Goal: Task Accomplishment & Management: Manage account settings

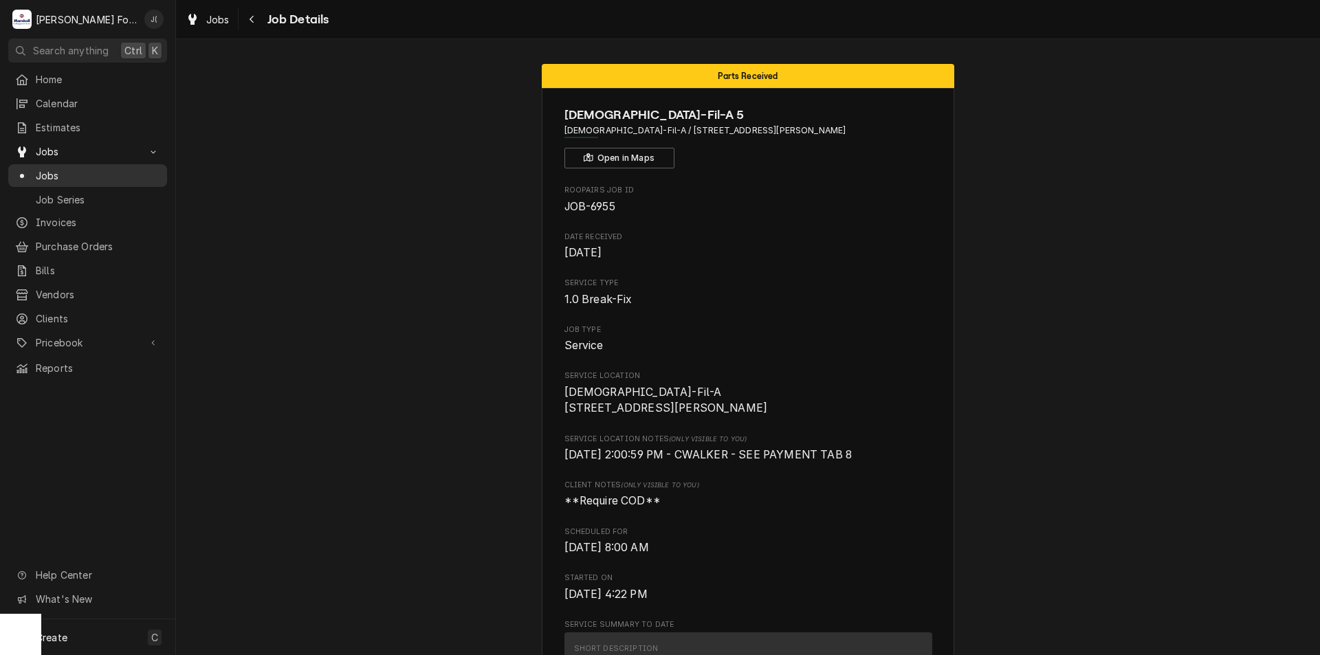
click at [106, 173] on span "Jobs" at bounding box center [98, 175] width 124 height 14
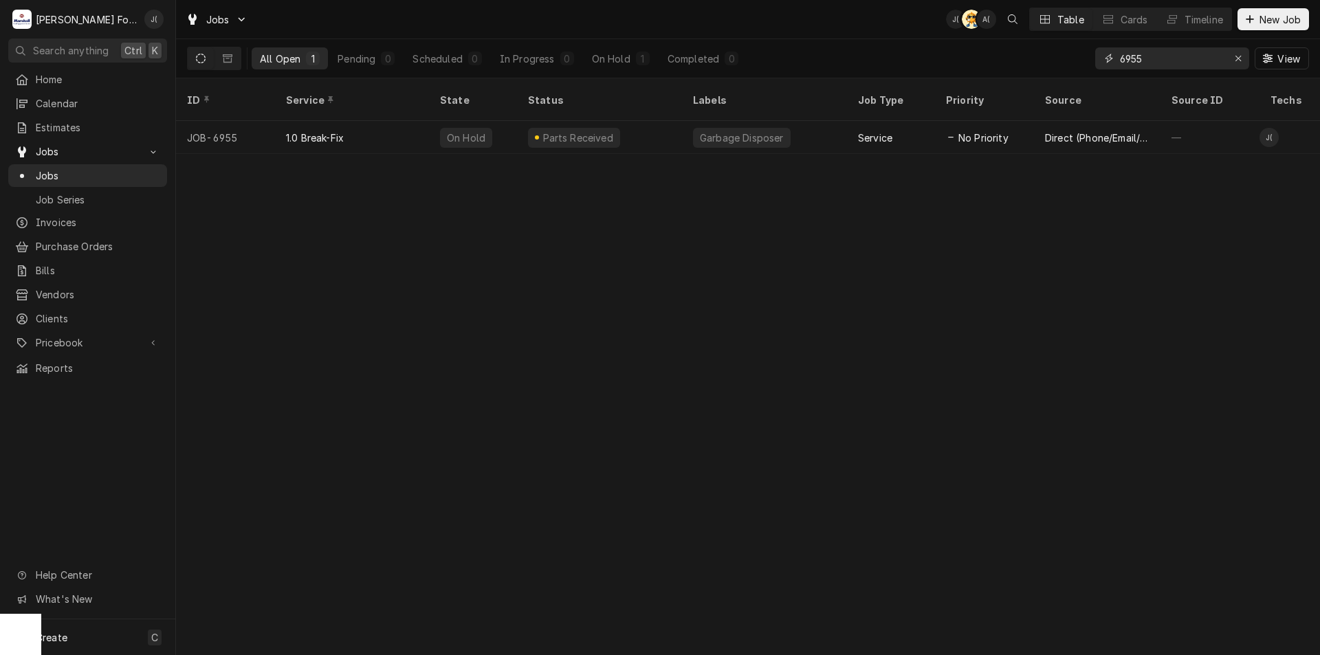
drag, startPoint x: 1154, startPoint y: 53, endPoint x: 1008, endPoint y: 70, distance: 147.4
click at [1008, 70] on div "All Open 1 Pending 0 Scheduled 0 In Progress 0 On Hold 1 Completed 0 6955 View" at bounding box center [748, 58] width 1122 height 38
type input "RUSTIC"
drag, startPoint x: 683, startPoint y: 154, endPoint x: 693, endPoint y: 140, distance: 17.3
click at [713, 148] on div "ID Service State Status Labels Job Type Priority Source Source ID Techs Date Re…" at bounding box center [748, 366] width 1144 height 577
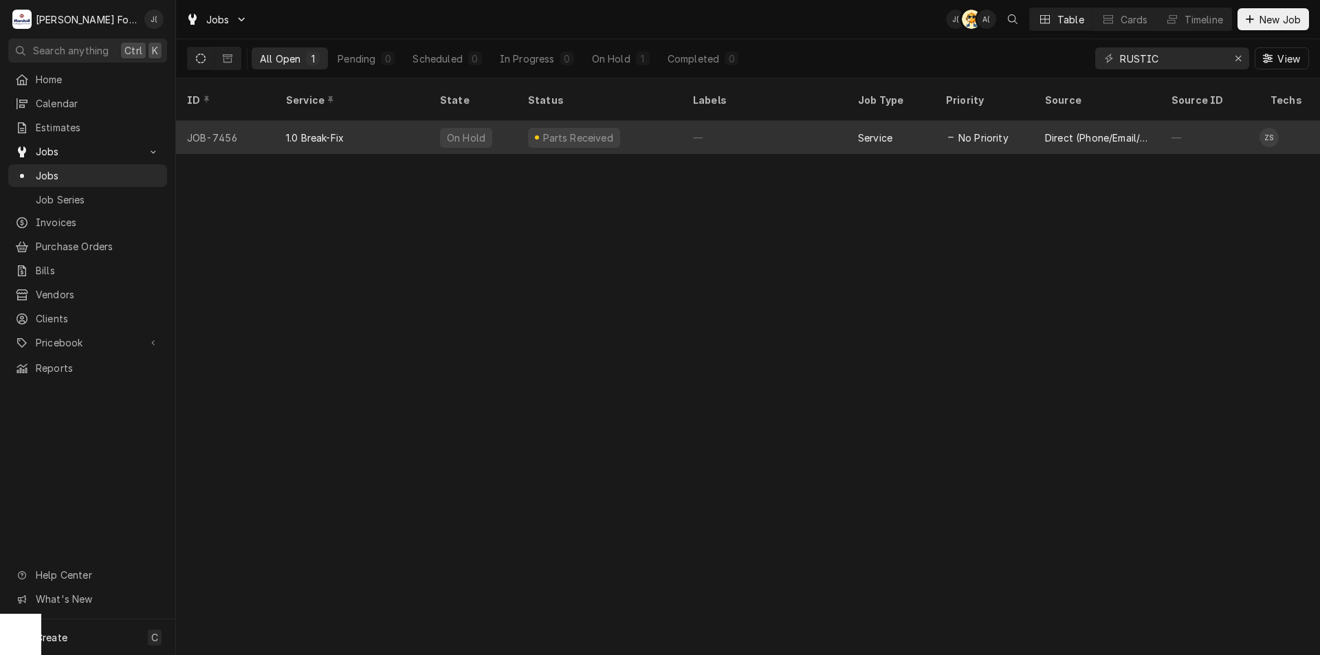
drag, startPoint x: 512, startPoint y: 126, endPoint x: 501, endPoint y: 123, distance: 11.5
click at [510, 126] on div "On Hold" at bounding box center [473, 137] width 88 height 33
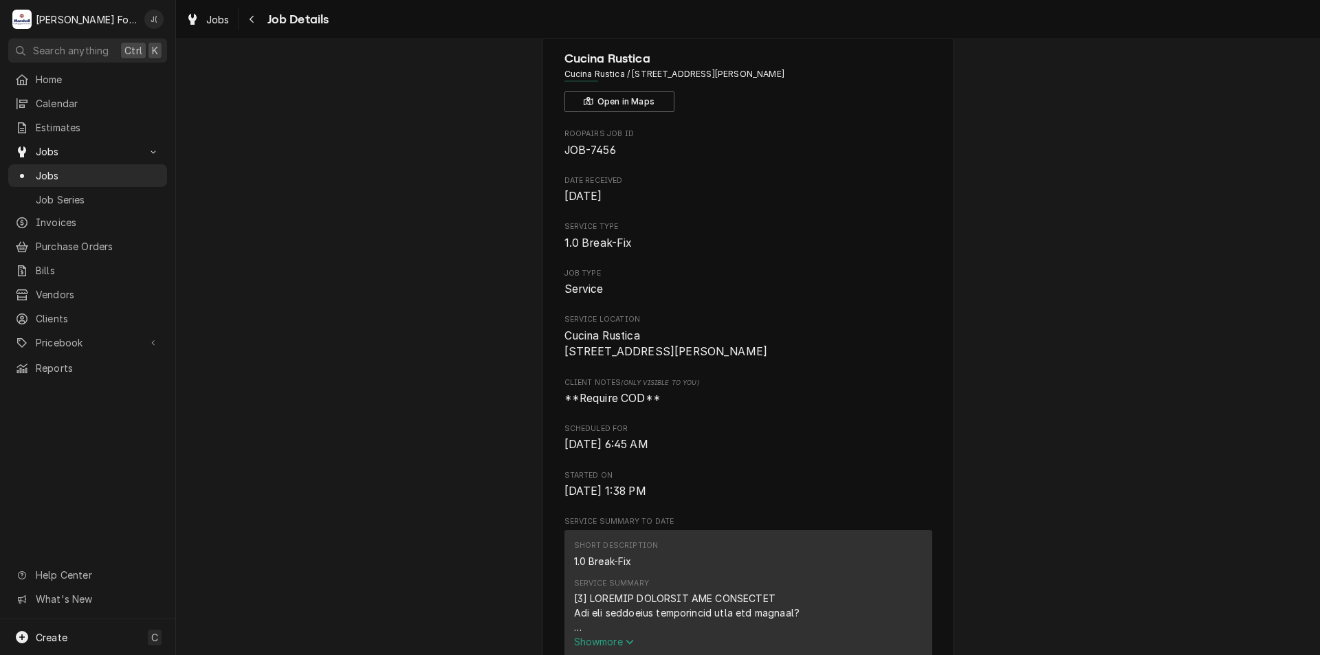
drag, startPoint x: 728, startPoint y: 234, endPoint x: 708, endPoint y: 337, distance: 105.0
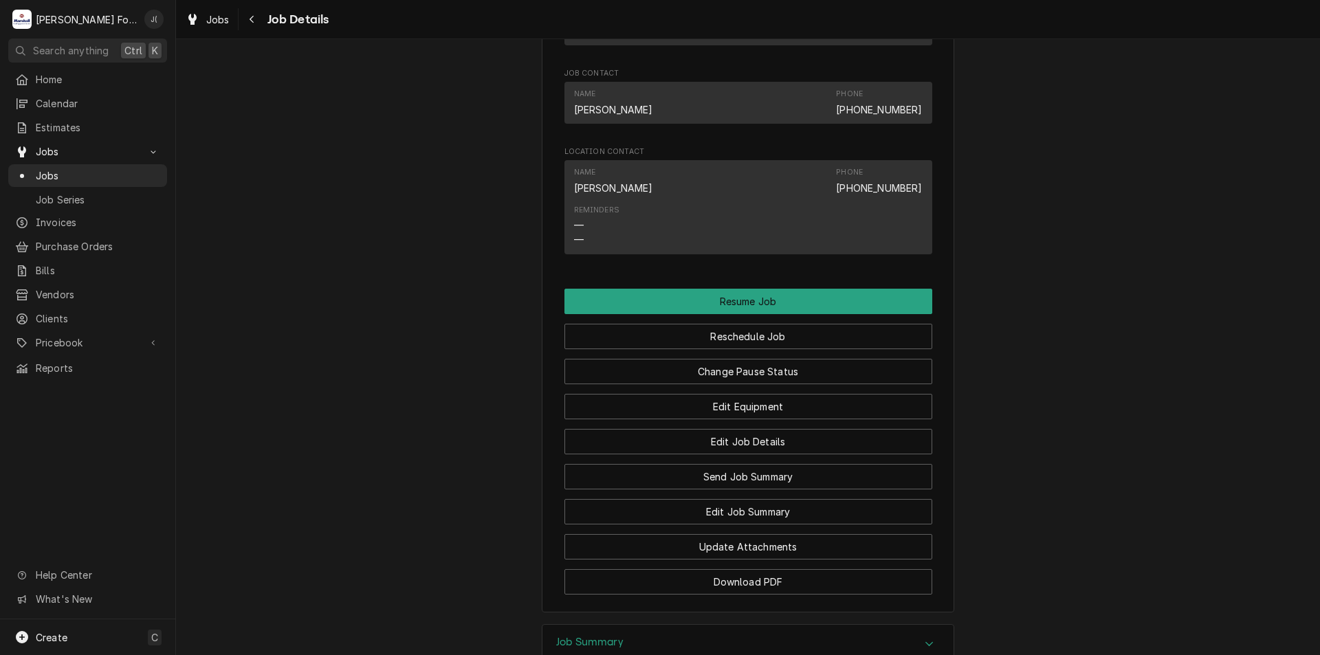
scroll to position [1317, 0]
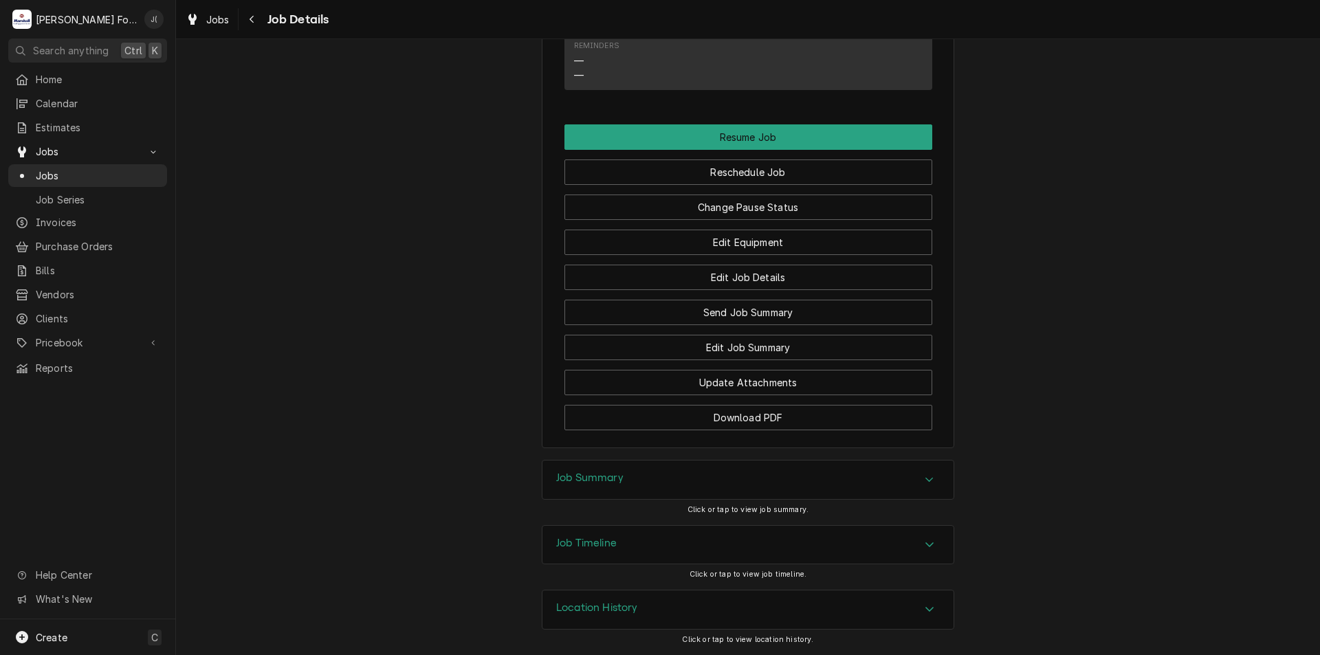
click at [645, 542] on div "Job Timeline" at bounding box center [747, 545] width 411 height 38
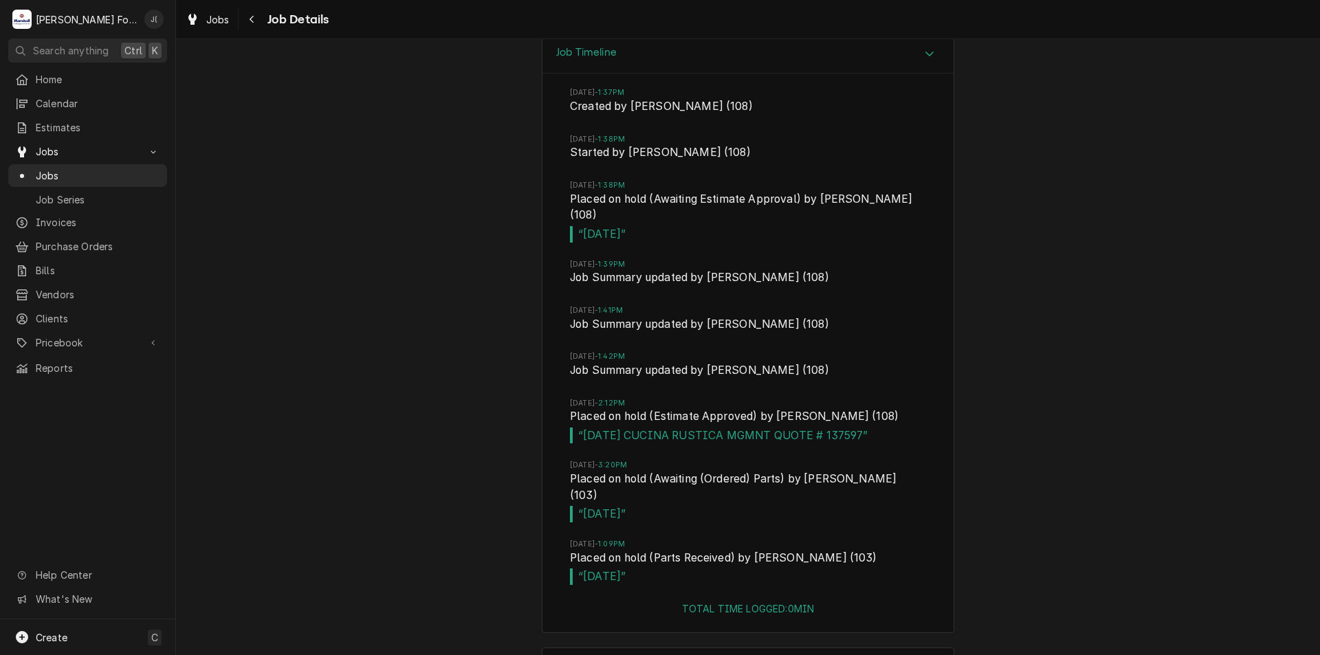
scroll to position [1833, 0]
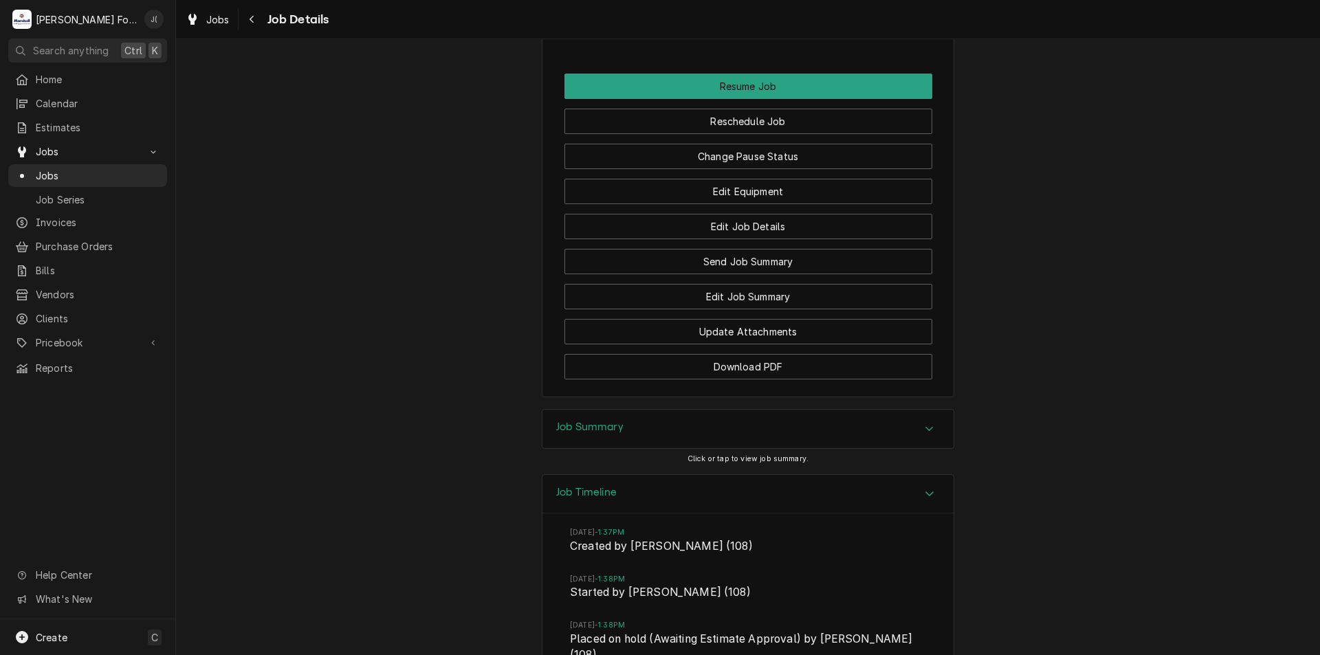
click at [610, 434] on div "Job Summary" at bounding box center [747, 429] width 411 height 38
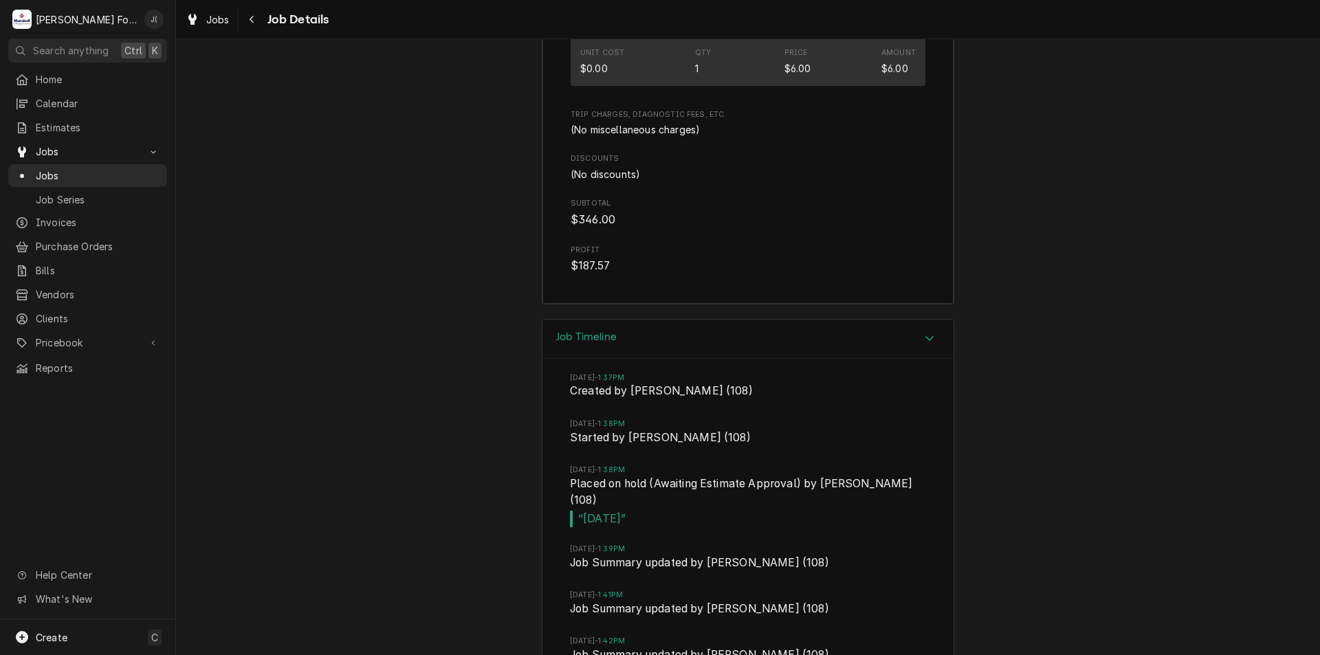
scroll to position [2864, 0]
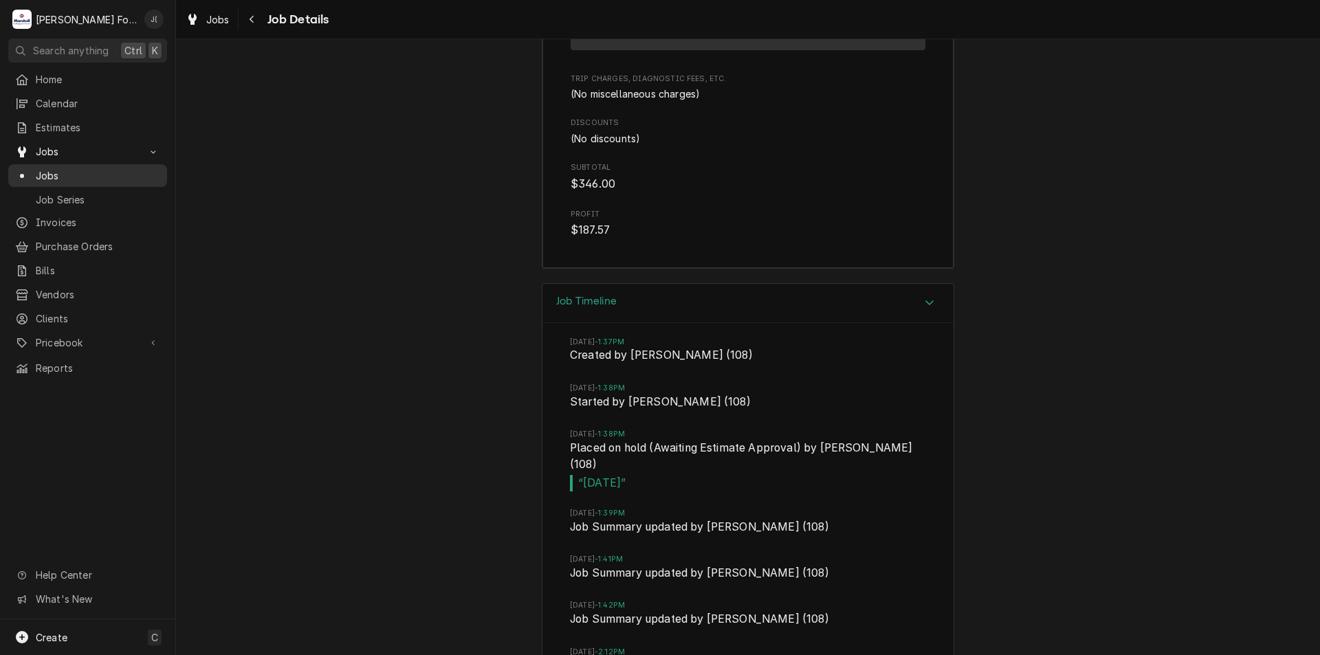
click at [107, 175] on span "Jobs" at bounding box center [98, 175] width 124 height 14
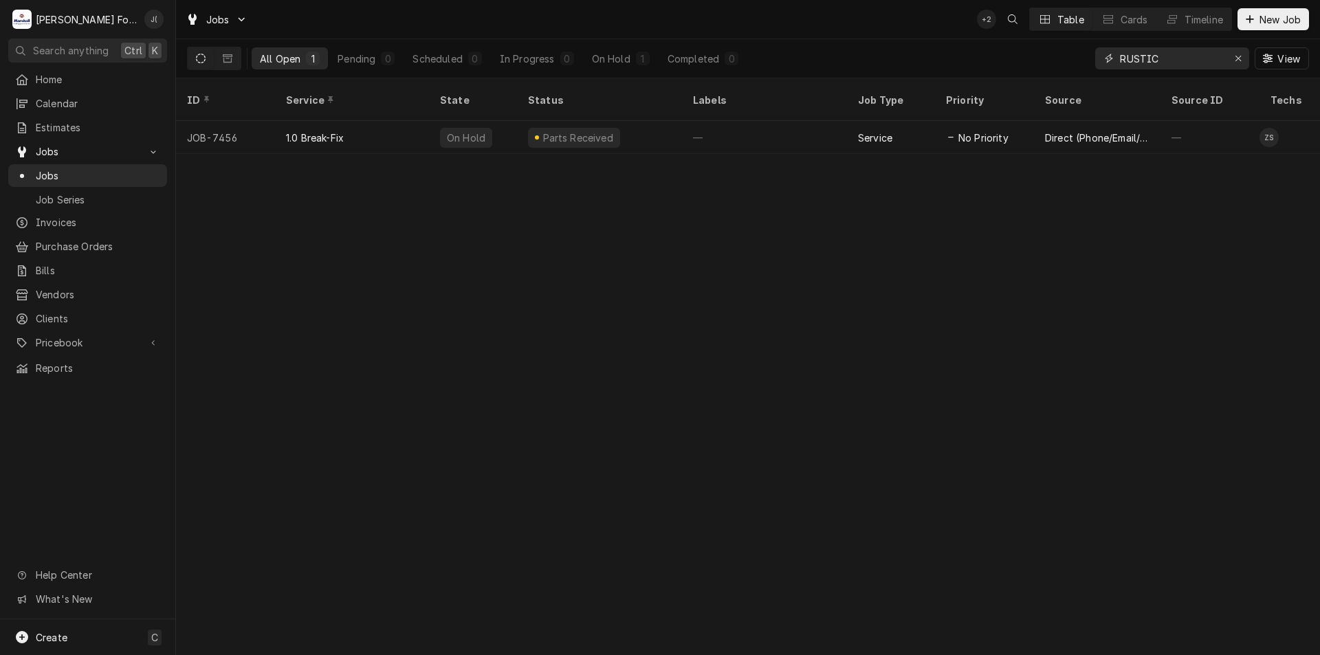
drag, startPoint x: 1238, startPoint y: 58, endPoint x: 1216, endPoint y: 63, distance: 22.4
click at [1230, 63] on button "Erase input" at bounding box center [1238, 58] width 22 height 22
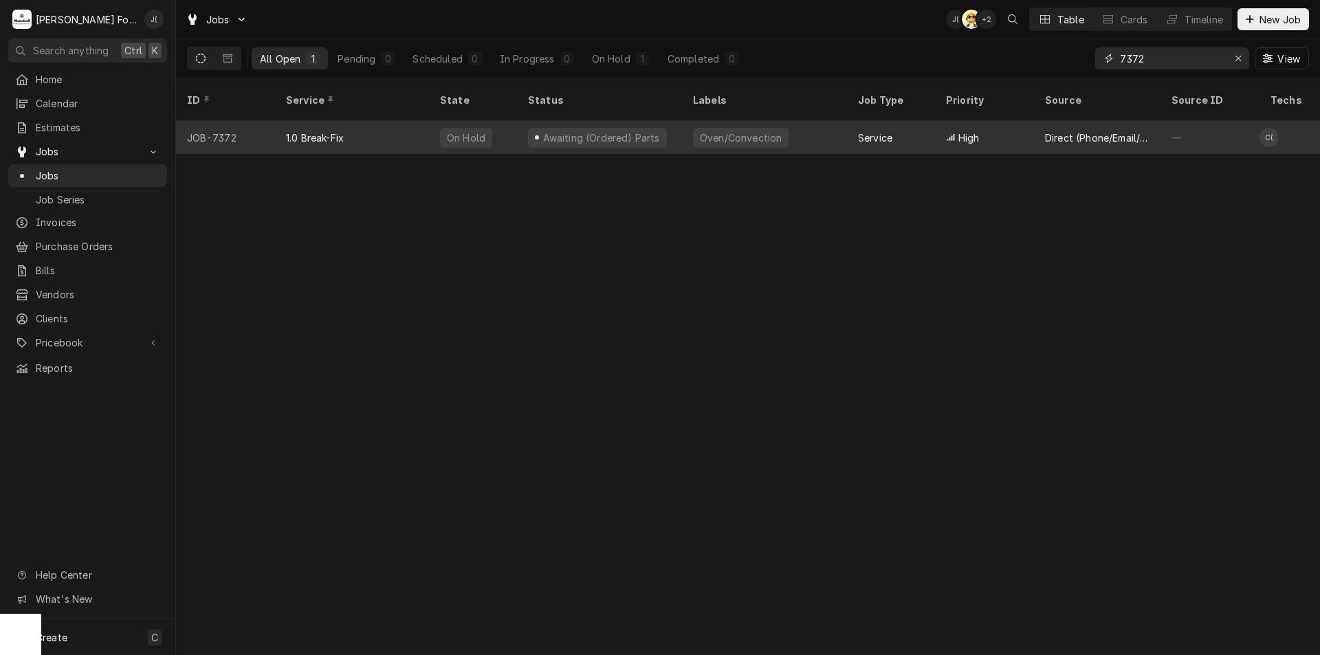
type input "7372"
click at [374, 128] on div "1.0 Break-Fix" at bounding box center [352, 137] width 154 height 33
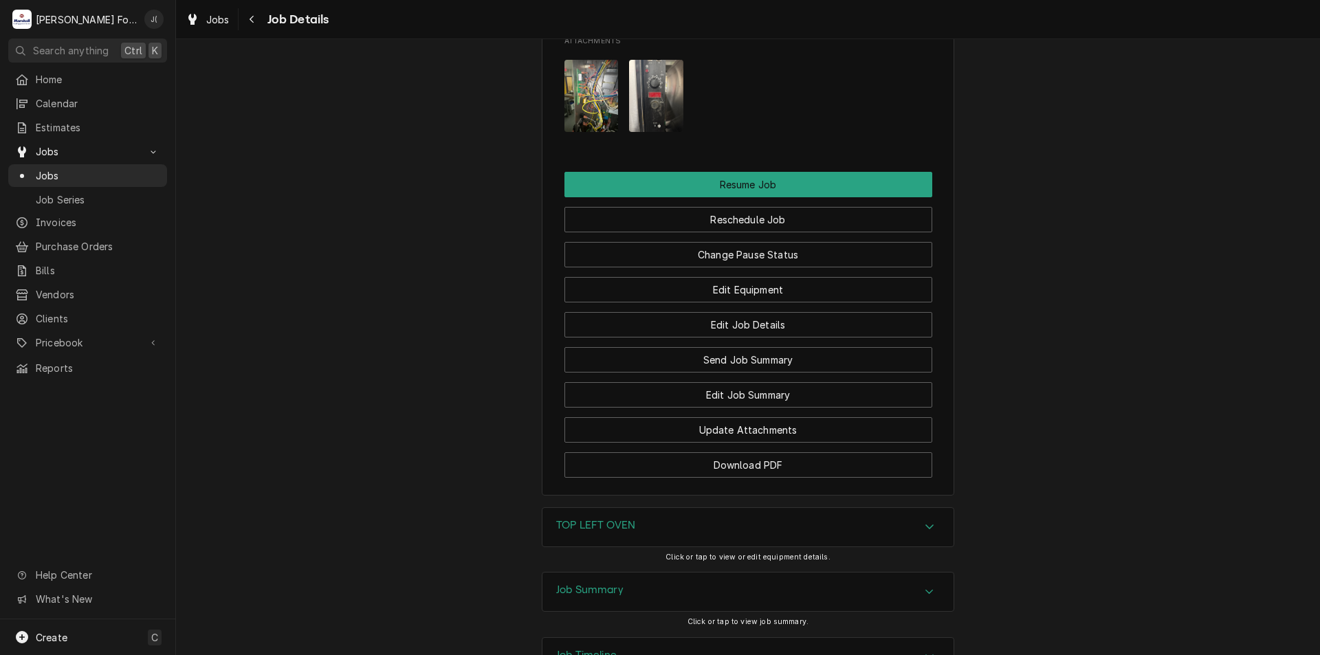
scroll to position [1620, 0]
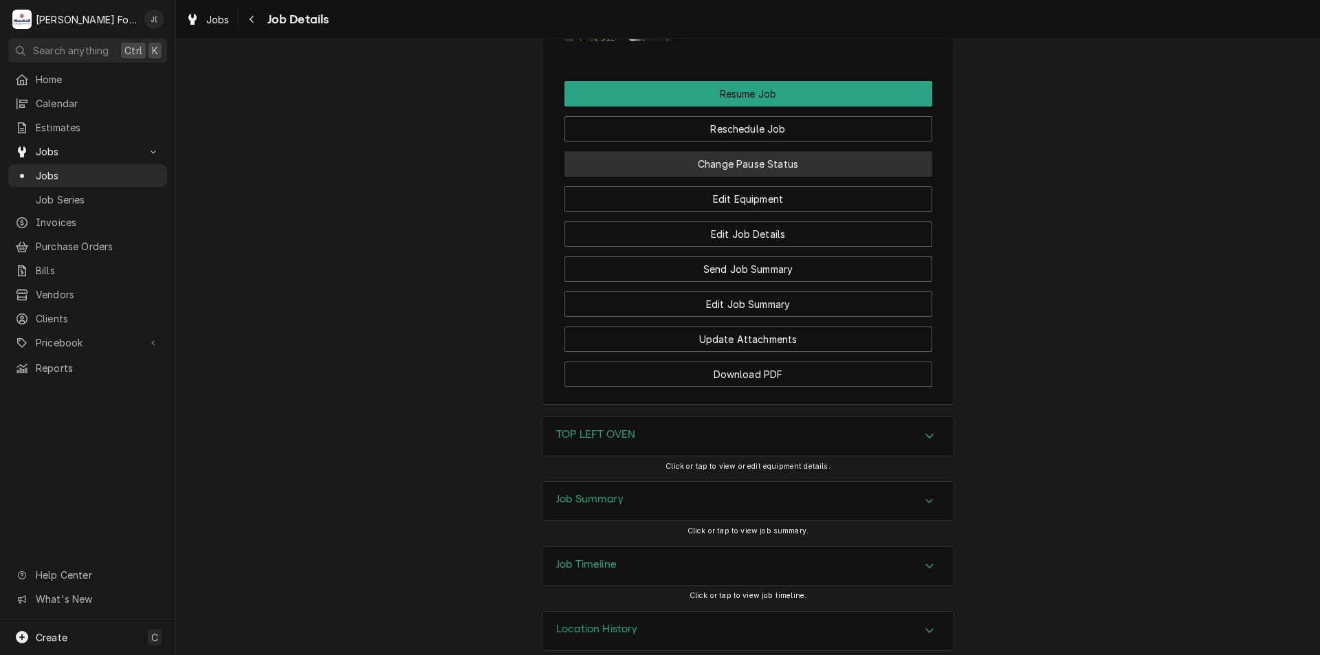
click at [753, 151] on button "Change Pause Status" at bounding box center [748, 163] width 368 height 25
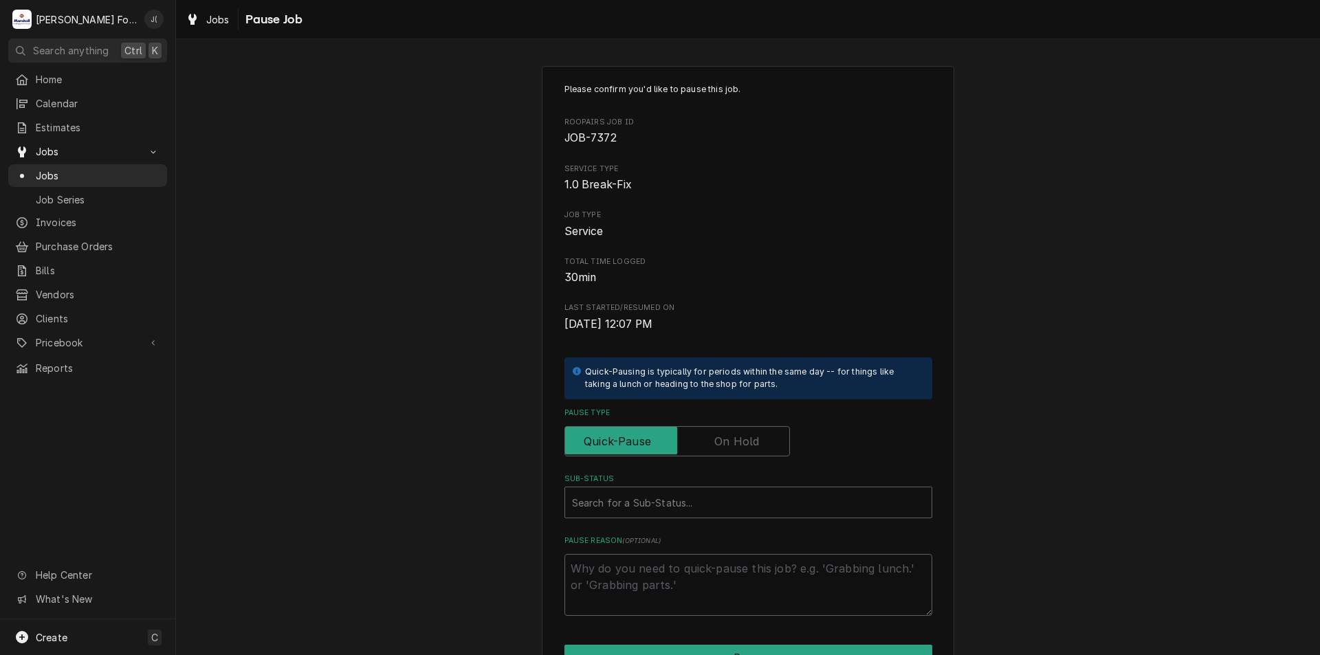
click at [738, 450] on label "Pause Type" at bounding box center [676, 441] width 225 height 30
click at [727, 447] on label "Pause Type" at bounding box center [676, 441] width 225 height 30
click at [727, 447] on input "Pause Type" at bounding box center [676, 441] width 213 height 30
checkbox input "true"
click at [707, 502] on div "Sub-Status" at bounding box center [748, 502] width 353 height 25
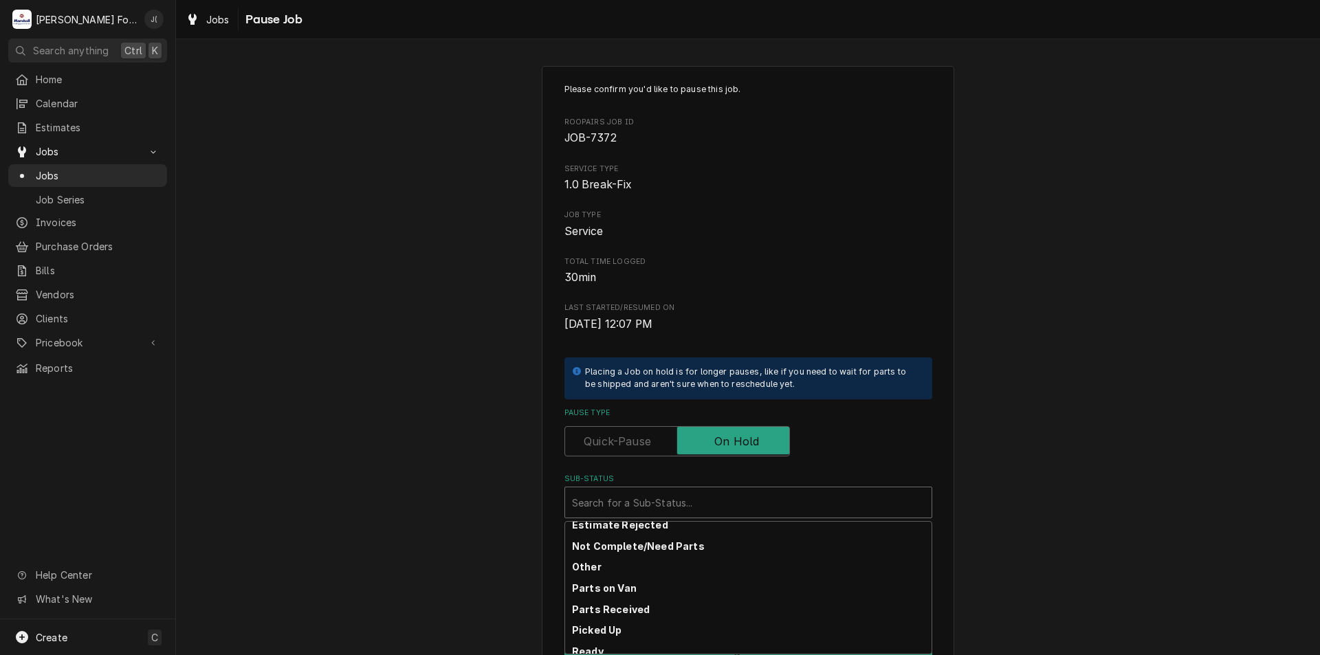
scroll to position [225, 0]
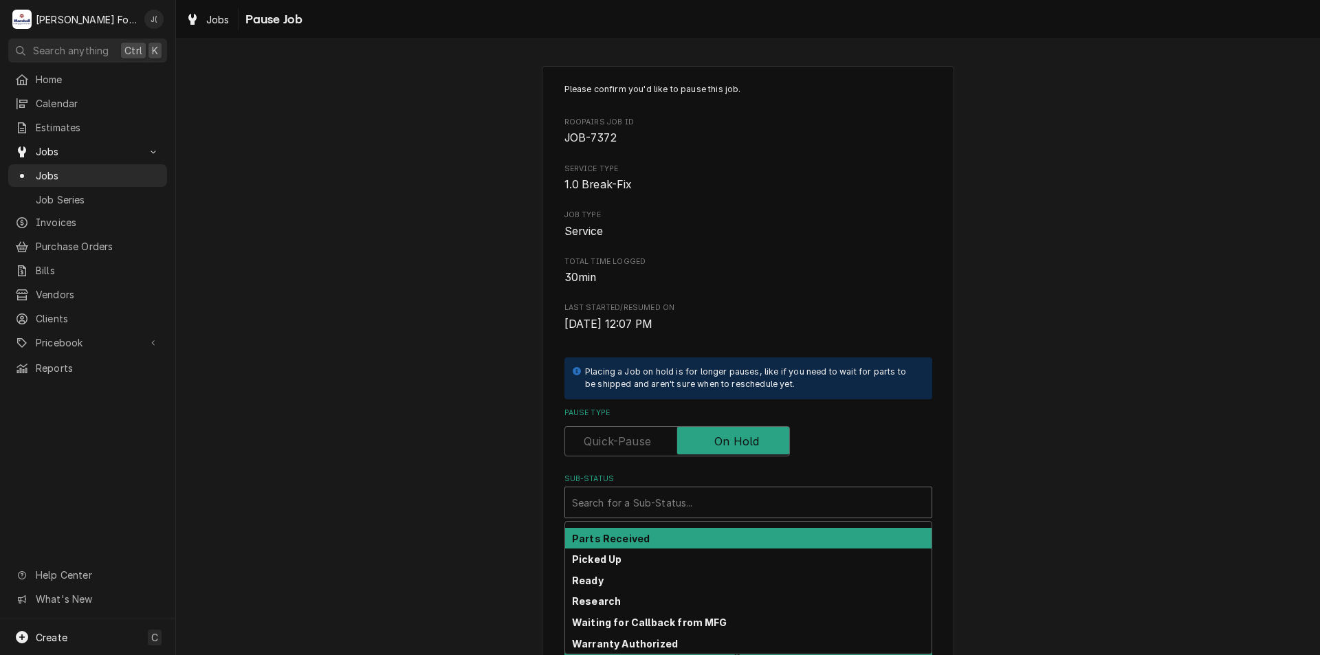
click at [625, 544] on div "Parts Received" at bounding box center [748, 538] width 366 height 21
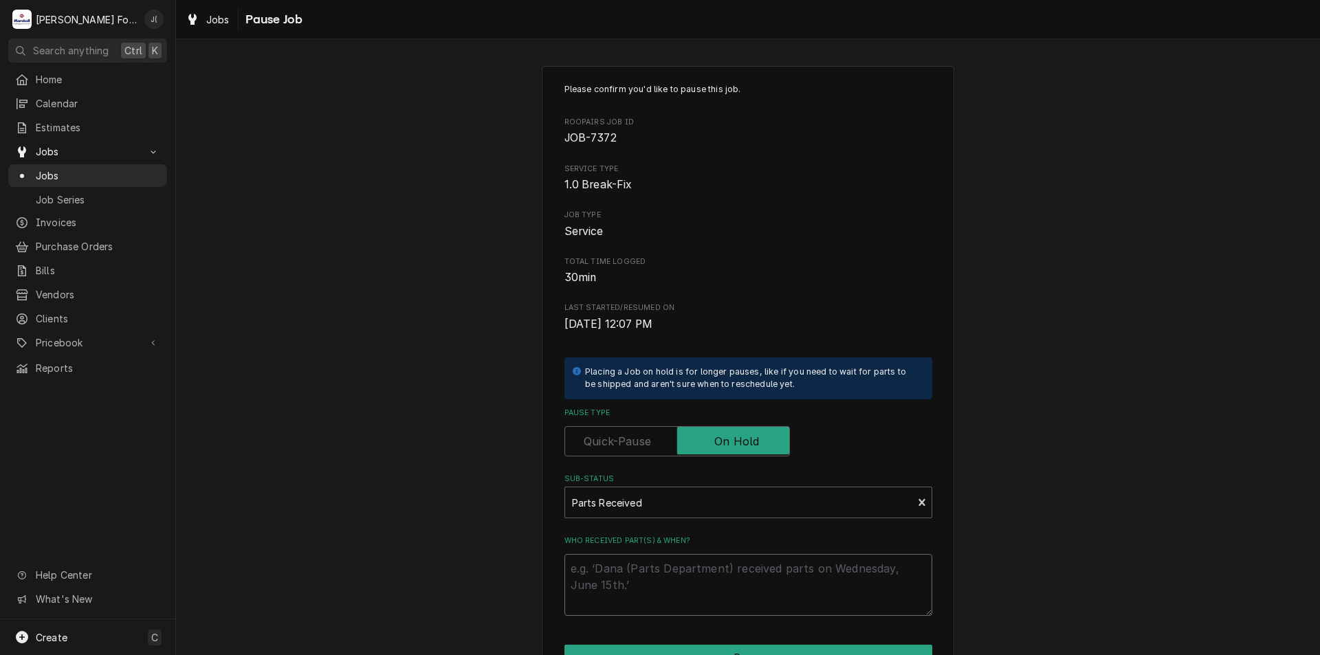
drag, startPoint x: 633, startPoint y: 592, endPoint x: 631, endPoint y: 563, distance: 28.9
click at [634, 592] on textarea "Who received part(s) & when?" at bounding box center [748, 585] width 368 height 62
type textarea "x"
type textarea "1"
type textarea "x"
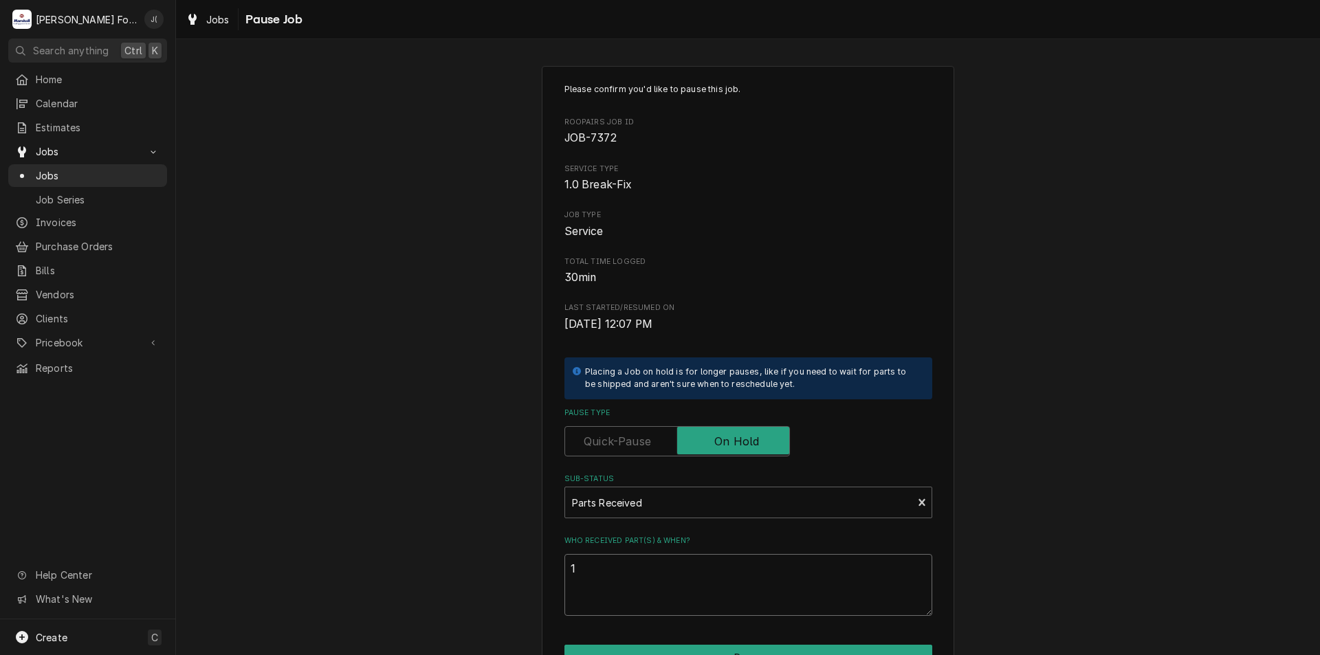
type textarea "10"
type textarea "x"
type textarea "10/"
type textarea "x"
type textarea "10/0"
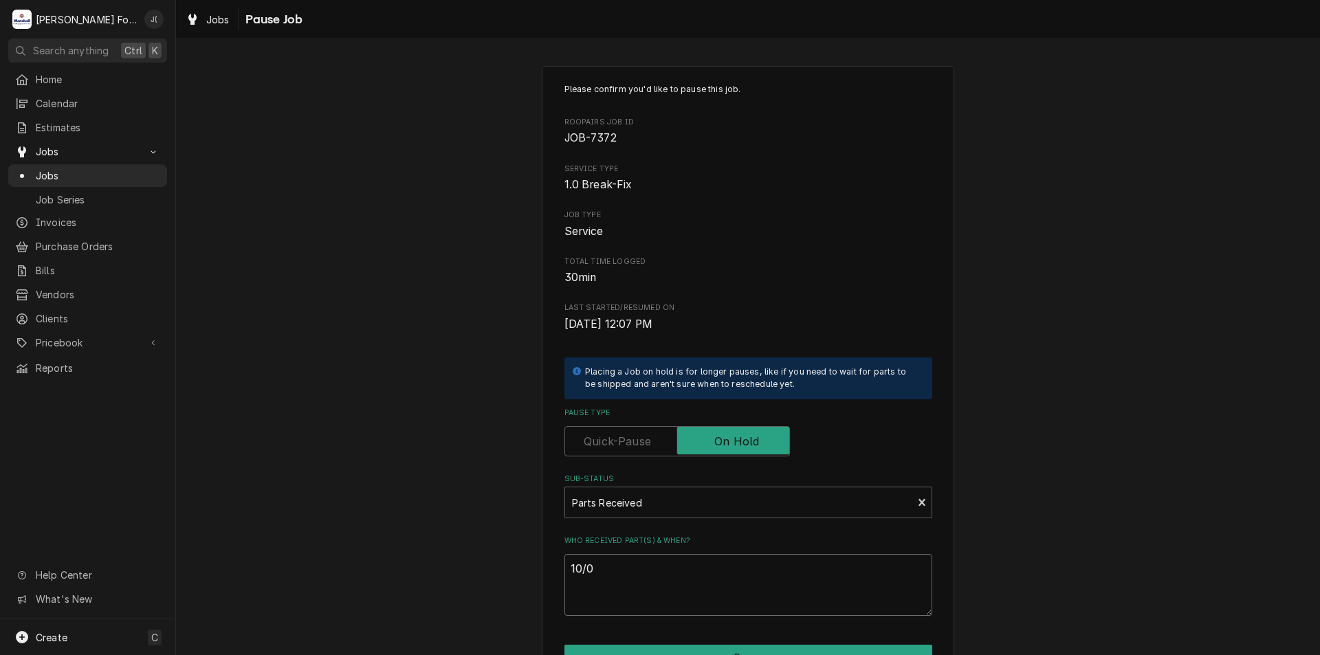
type textarea "x"
type textarea "10/02"
type textarea "x"
type textarea "10/02/"
type textarea "x"
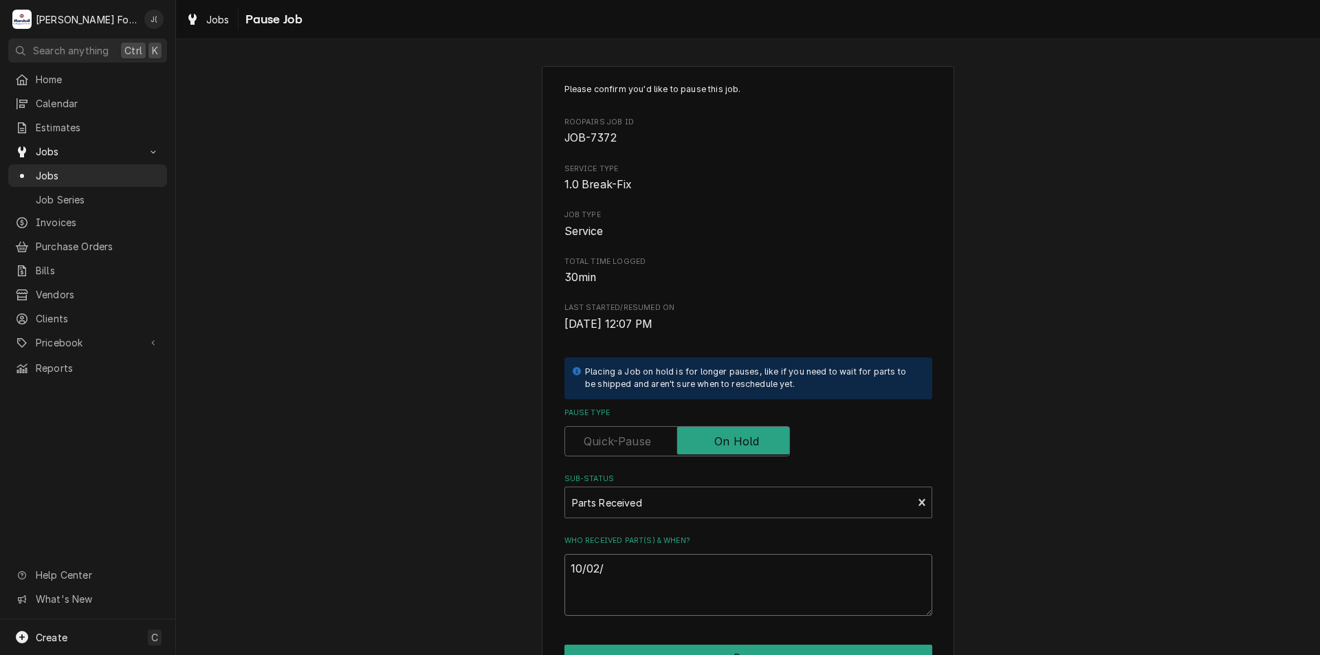
type textarea "10/02/2"
type textarea "x"
type textarea "10/02/20"
type textarea "x"
type textarea "10/02/202"
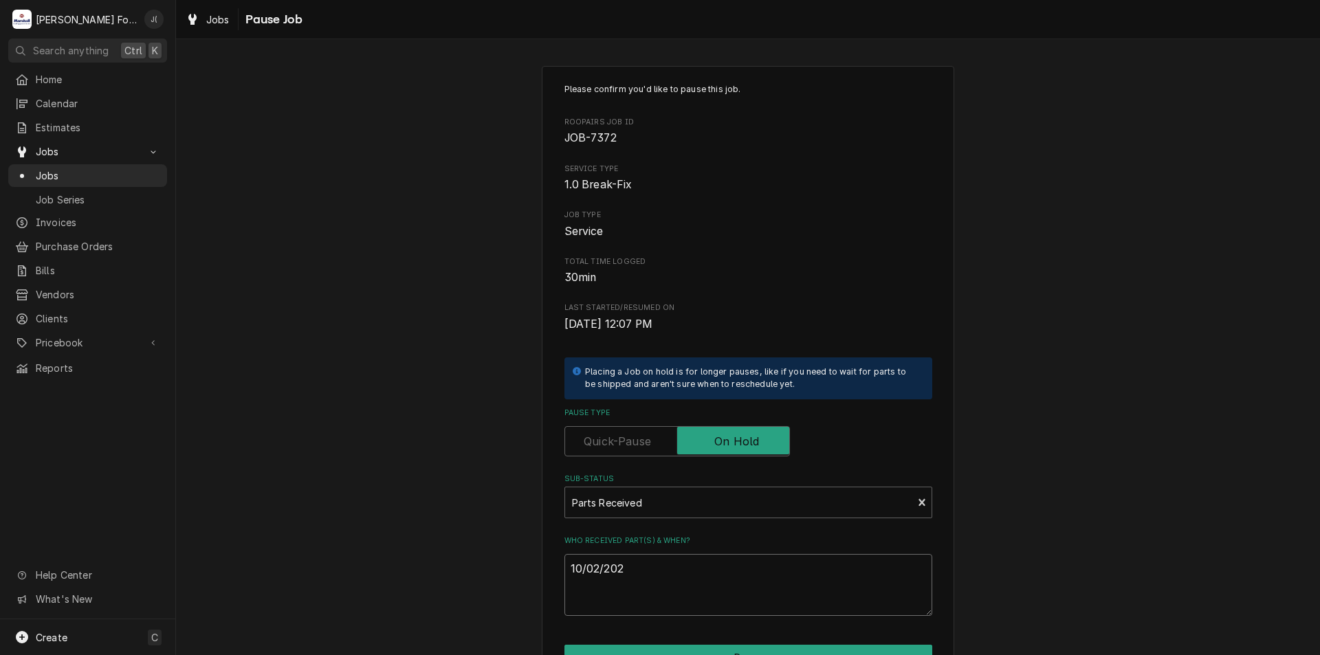
type textarea "x"
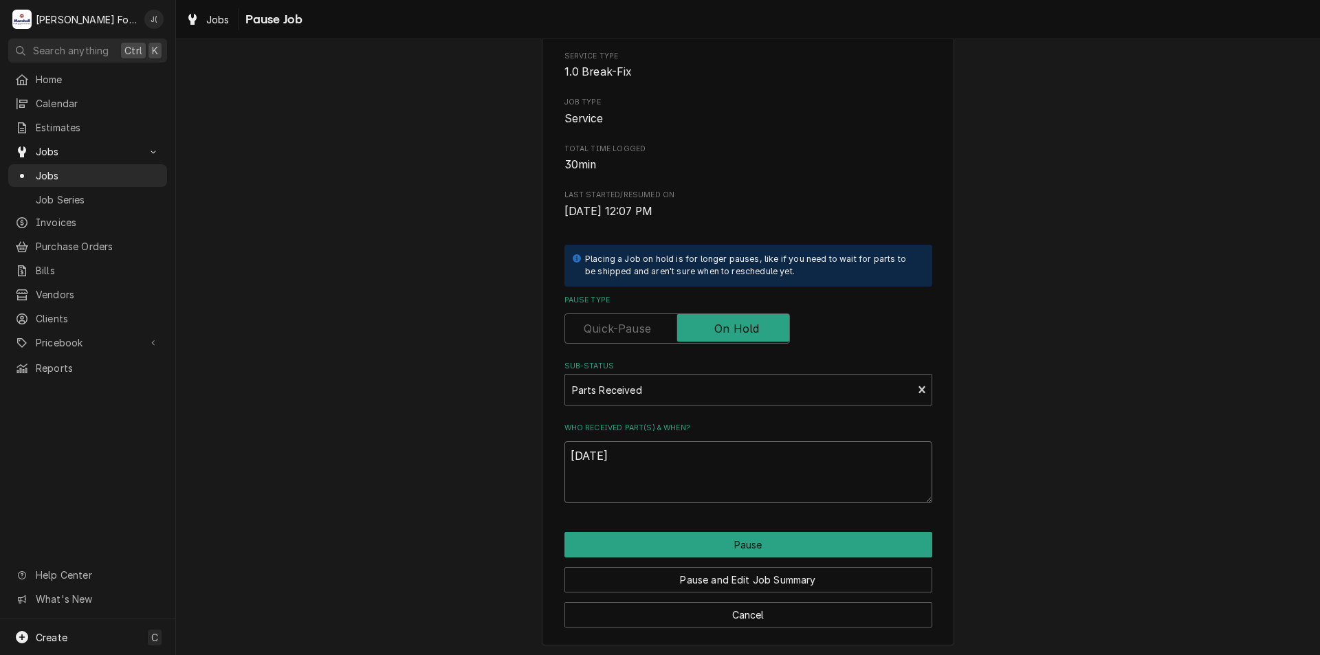
scroll to position [115, 0]
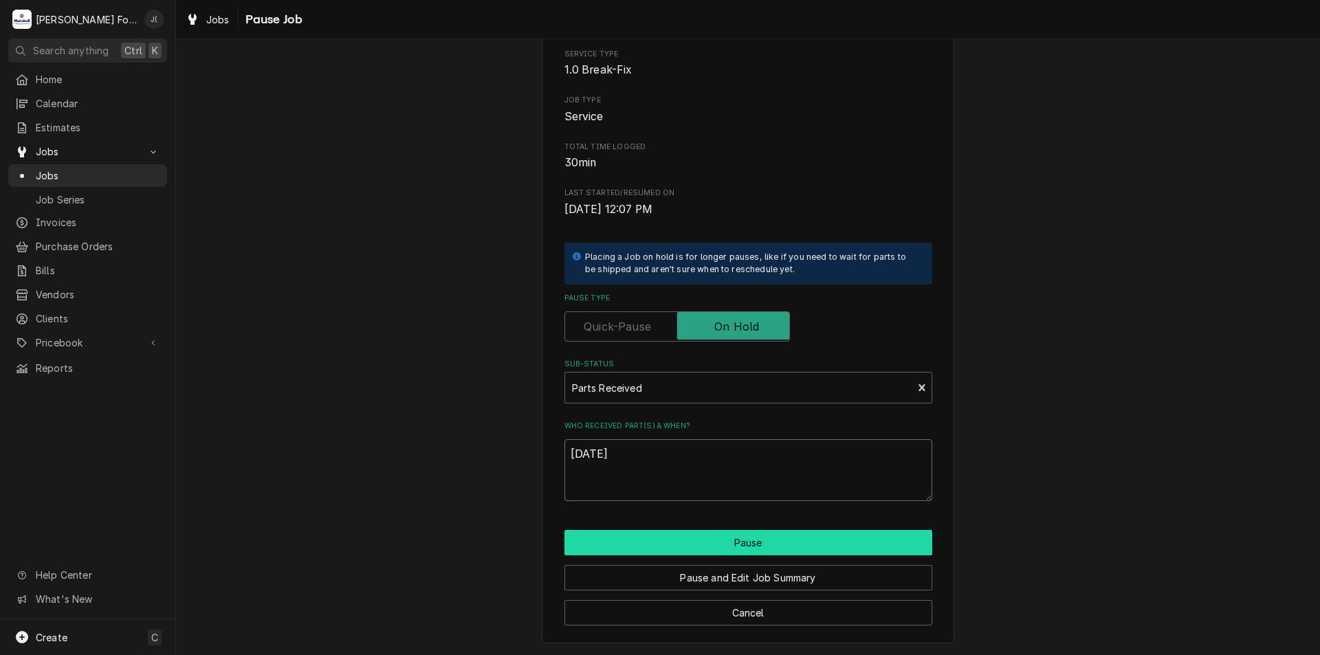
type textarea "[DATE]"
click at [696, 542] on button "Pause" at bounding box center [748, 542] width 368 height 25
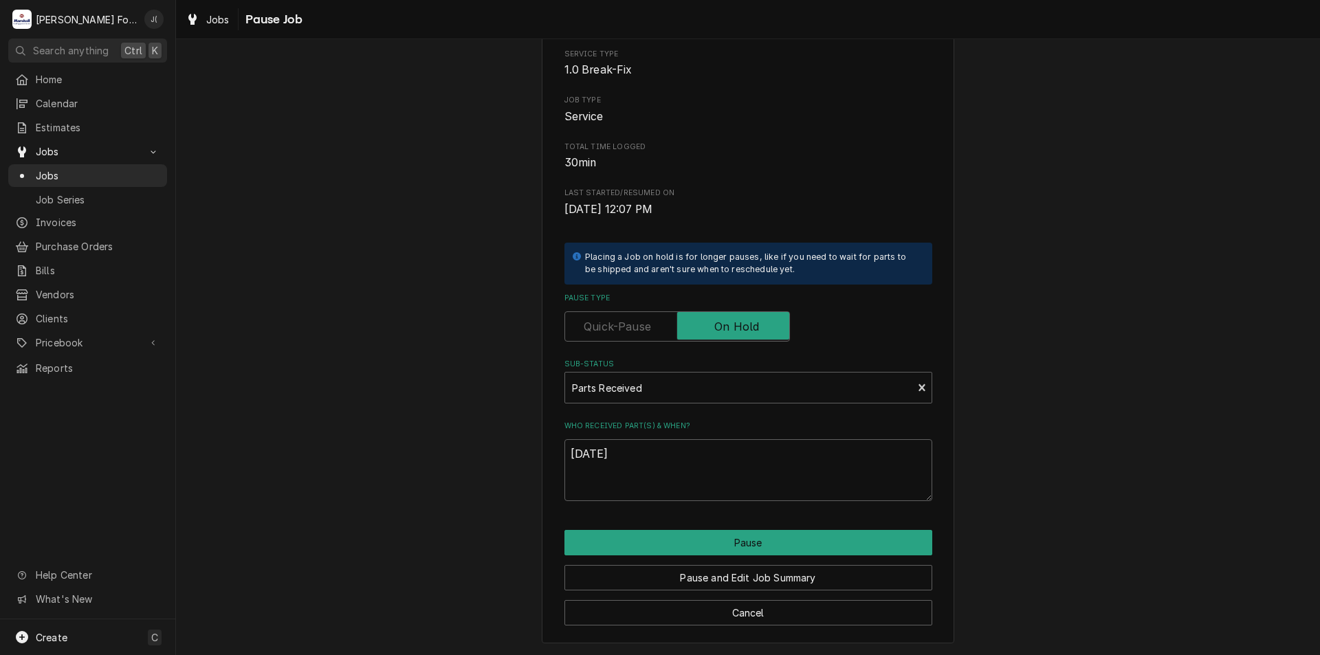
type textarea "x"
